Goal: Task Accomplishment & Management: Manage account settings

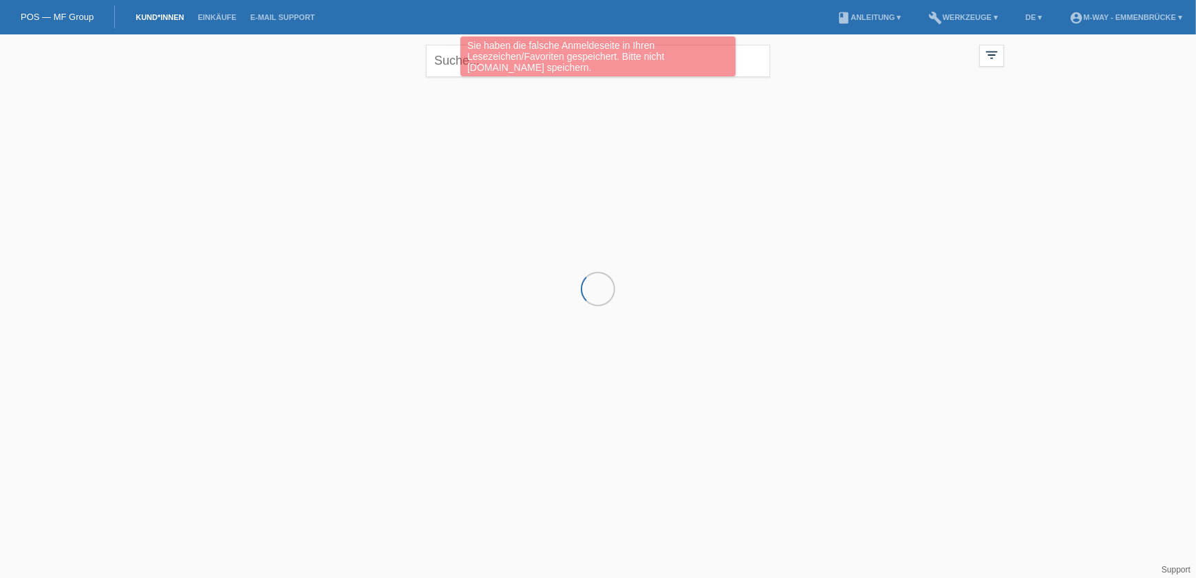
click at [435, 64] on div "Sie haben die falsche Anmeldeseite in Ihren Lesezeichen/Favoriten gespeichert. …" at bounding box center [598, 57] width 718 height 43
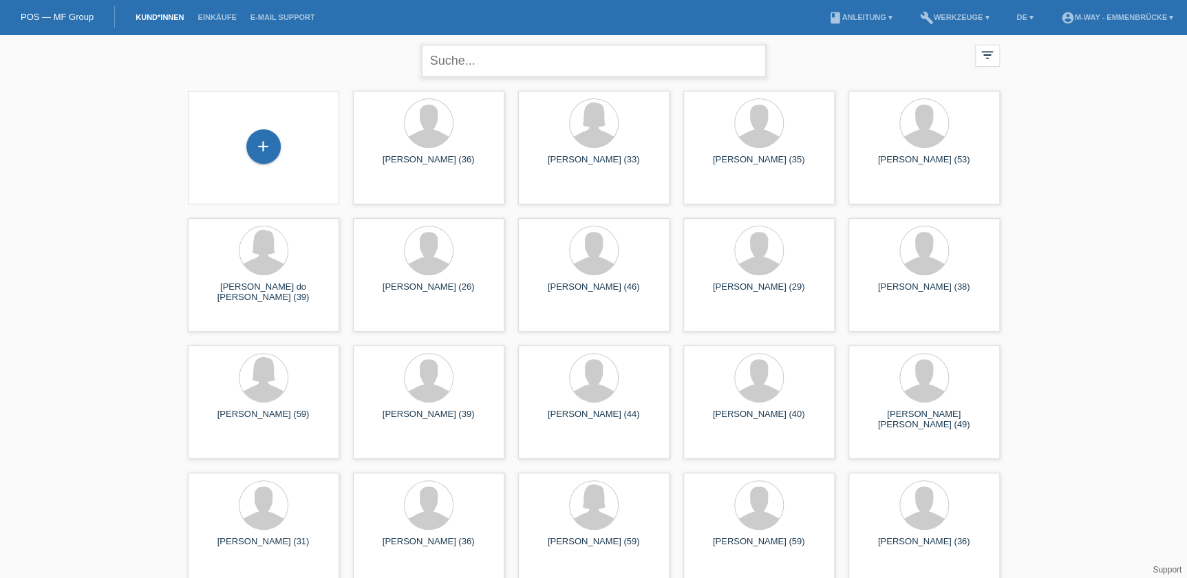
click at [433, 64] on input "text" at bounding box center [594, 61] width 344 height 32
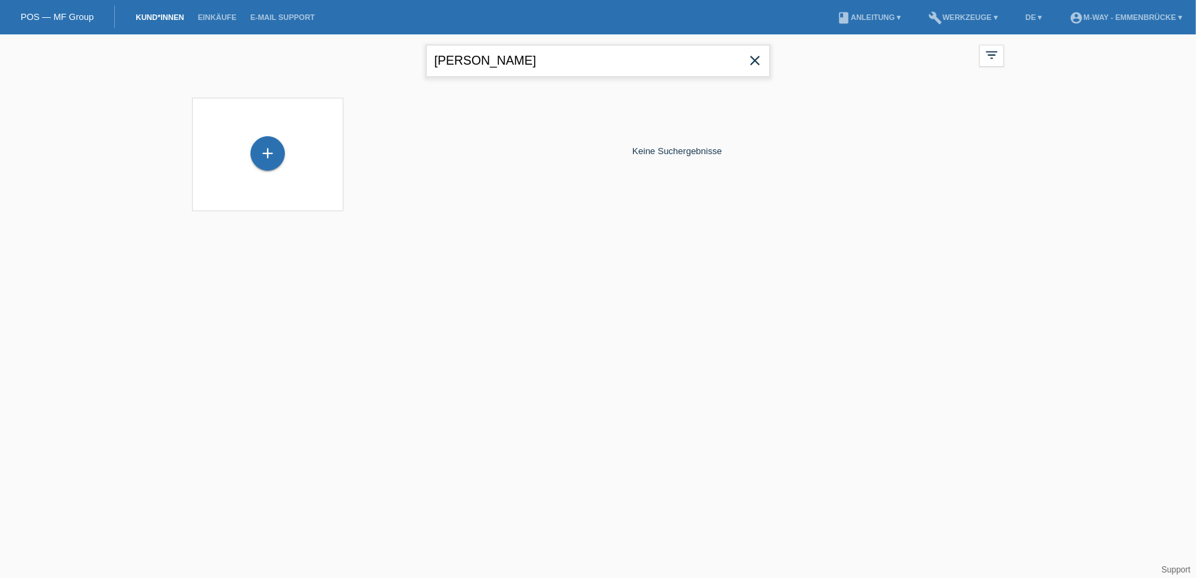
drag, startPoint x: 493, startPoint y: 63, endPoint x: 434, endPoint y: 61, distance: 58.5
click at [434, 61] on input "gonzales" at bounding box center [598, 61] width 344 height 32
type input "moya"
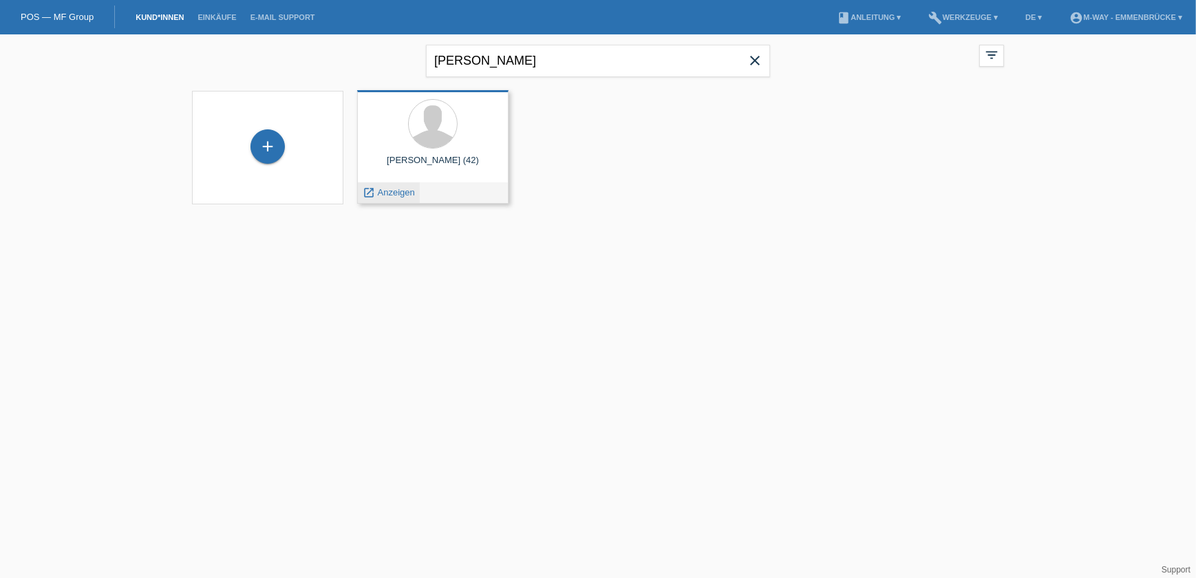
click at [392, 193] on span "Anzeigen" at bounding box center [396, 192] width 37 height 10
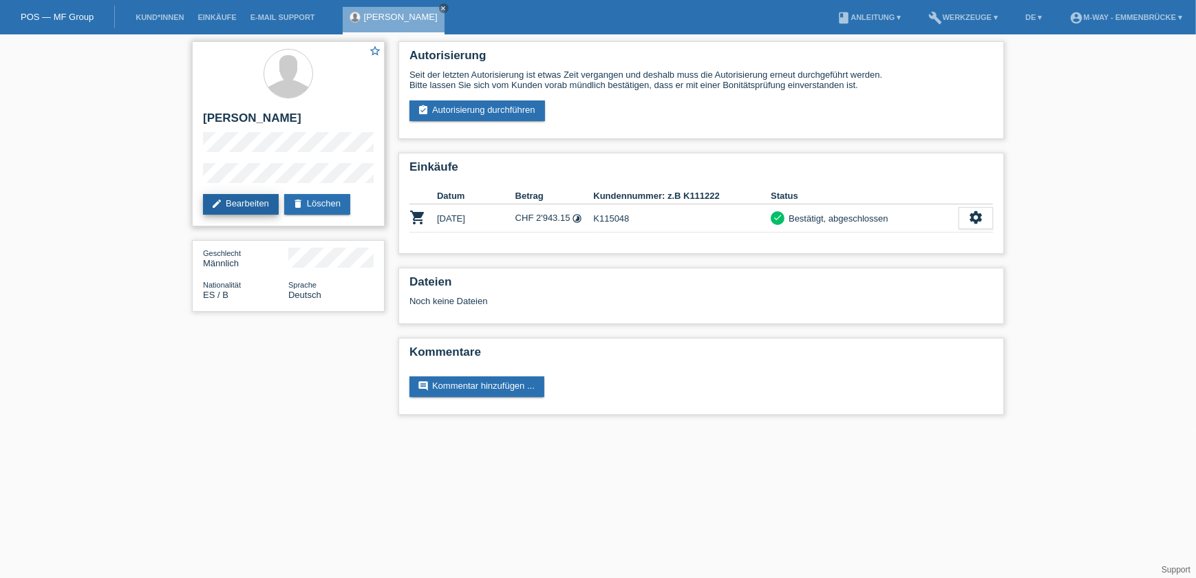
click at [237, 205] on link "edit Bearbeiten" at bounding box center [241, 204] width 76 height 21
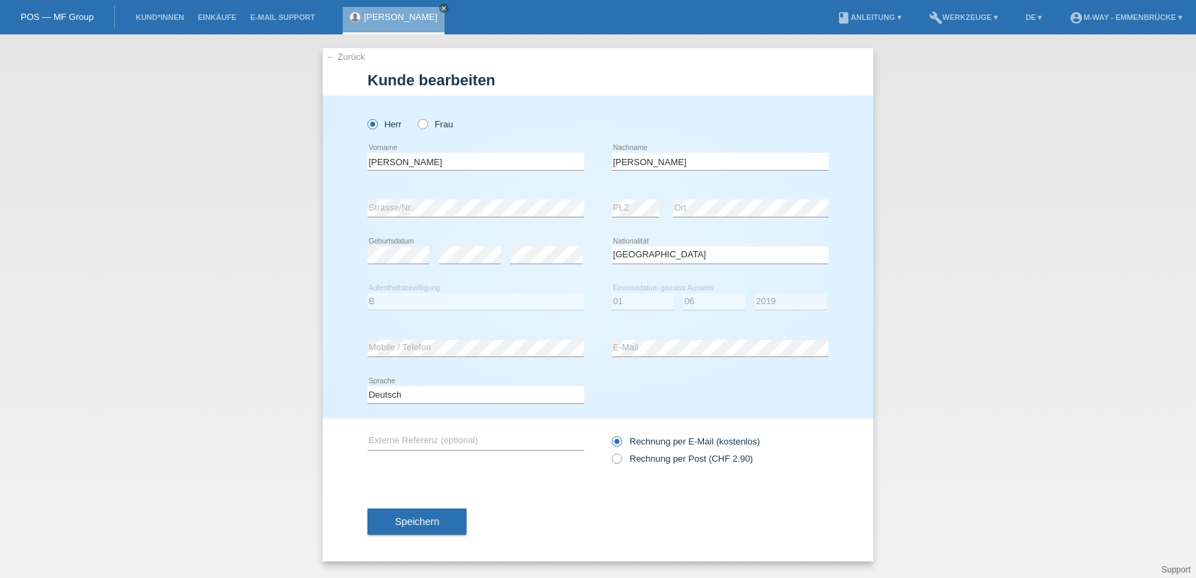
select select "ES"
select select "B"
select select "01"
select select "06"
select select "2019"
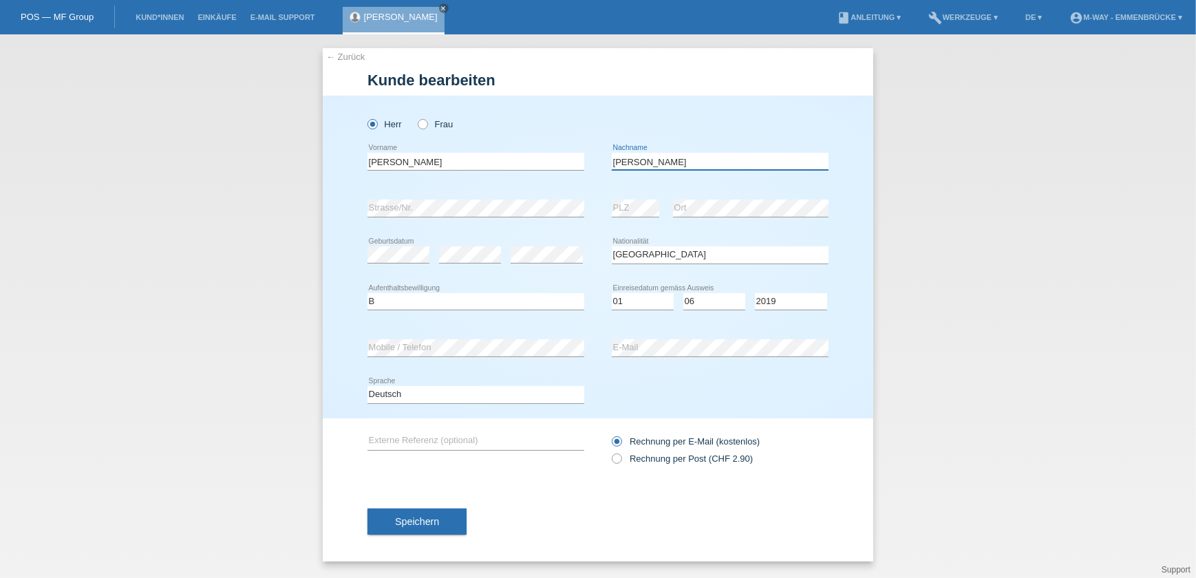
click at [654, 160] on input "[PERSON_NAME]" at bounding box center [720, 161] width 217 height 17
type input "[PERSON_NAME]"
click at [430, 519] on span "Speichern" at bounding box center [417, 521] width 44 height 11
